Goal: Navigation & Orientation: Find specific page/section

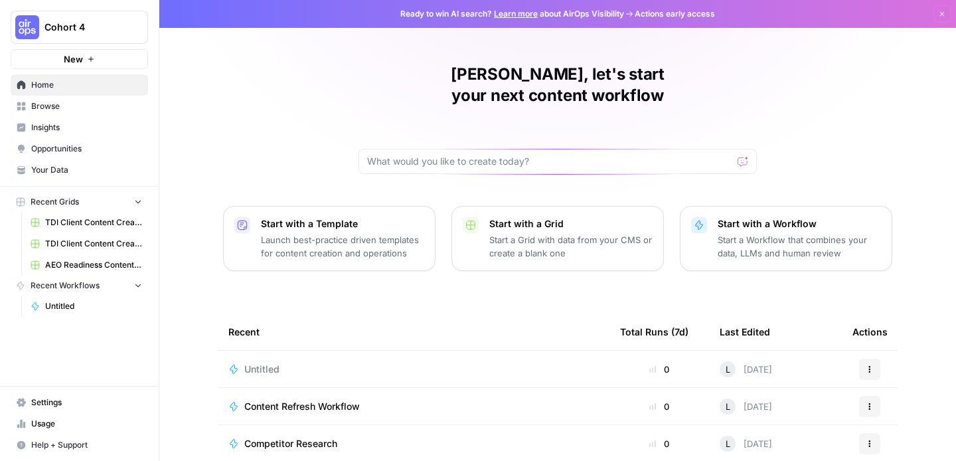
click at [103, 27] on span "Cohort 4" at bounding box center [84, 27] width 80 height 13
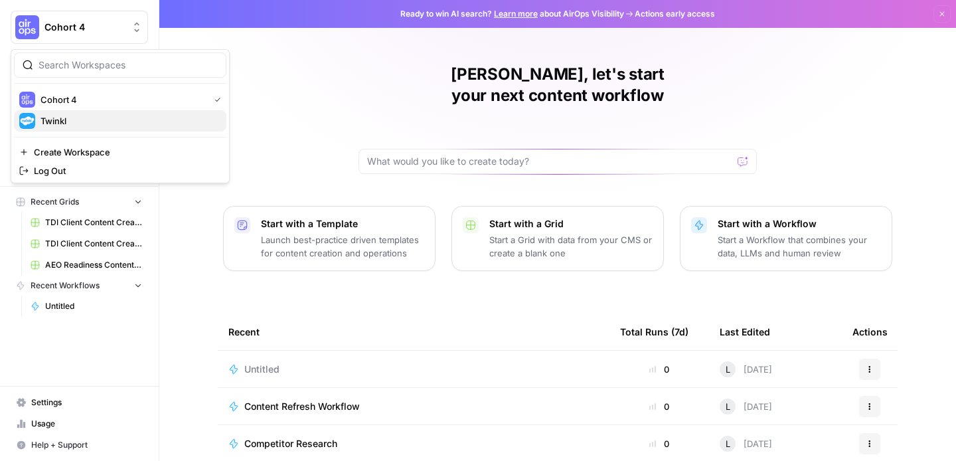
click at [69, 121] on span "Twinkl" at bounding box center [127, 120] width 175 height 13
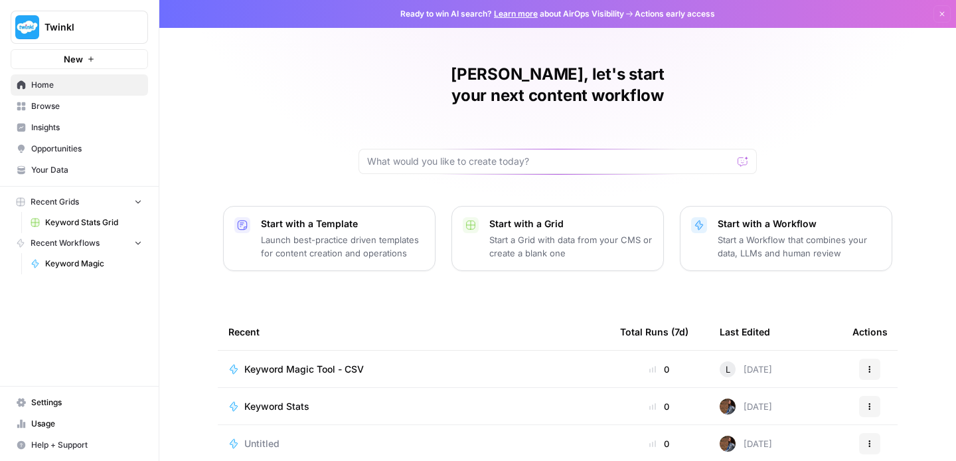
click at [61, 171] on span "Your Data" at bounding box center [86, 170] width 111 height 12
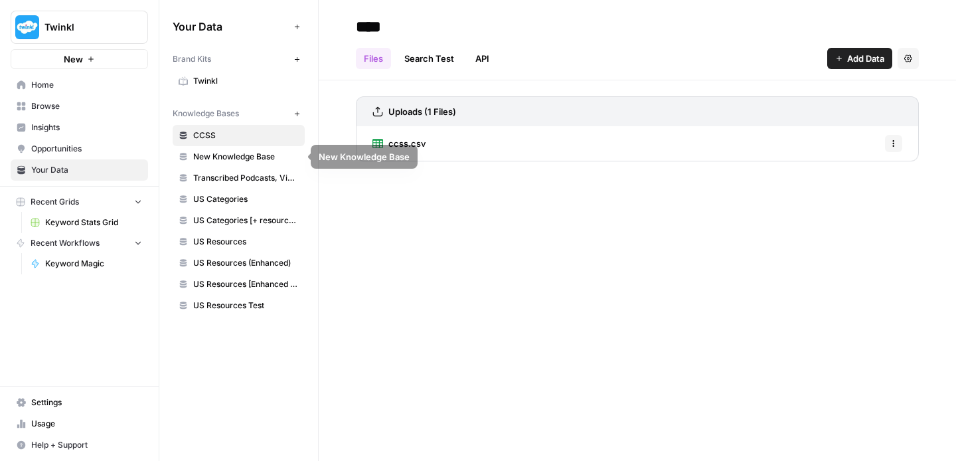
click at [252, 157] on span "New Knowledge Base" at bounding box center [246, 157] width 106 height 12
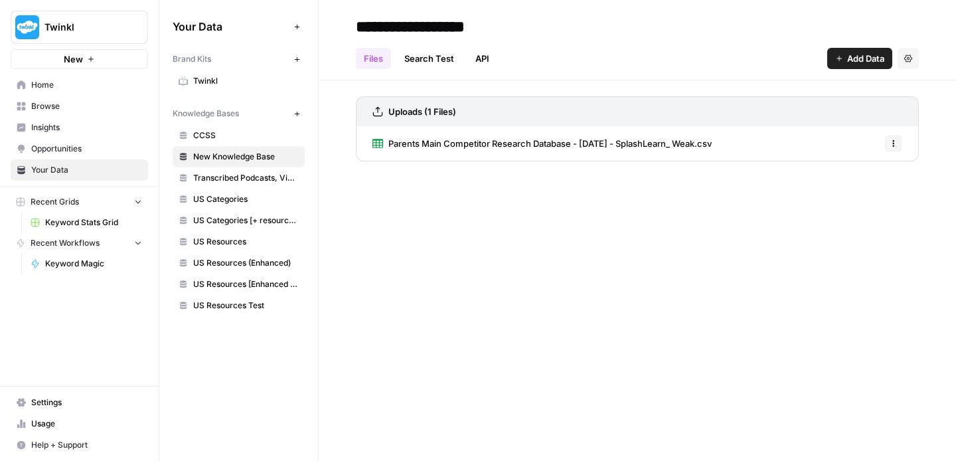
click at [252, 179] on span "Transcribed Podcasts, Videos, etc." at bounding box center [246, 178] width 106 height 12
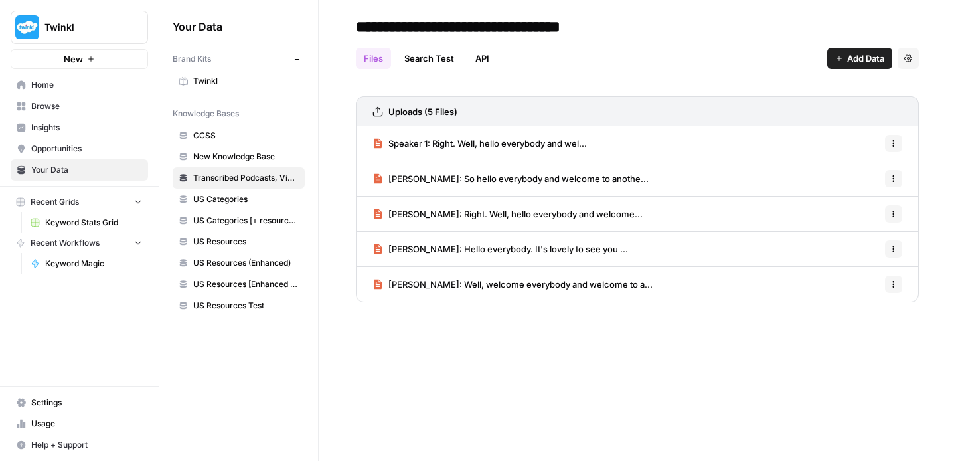
click at [251, 80] on span "Twinkl" at bounding box center [246, 81] width 106 height 12
